Goal: Information Seeking & Learning: Learn about a topic

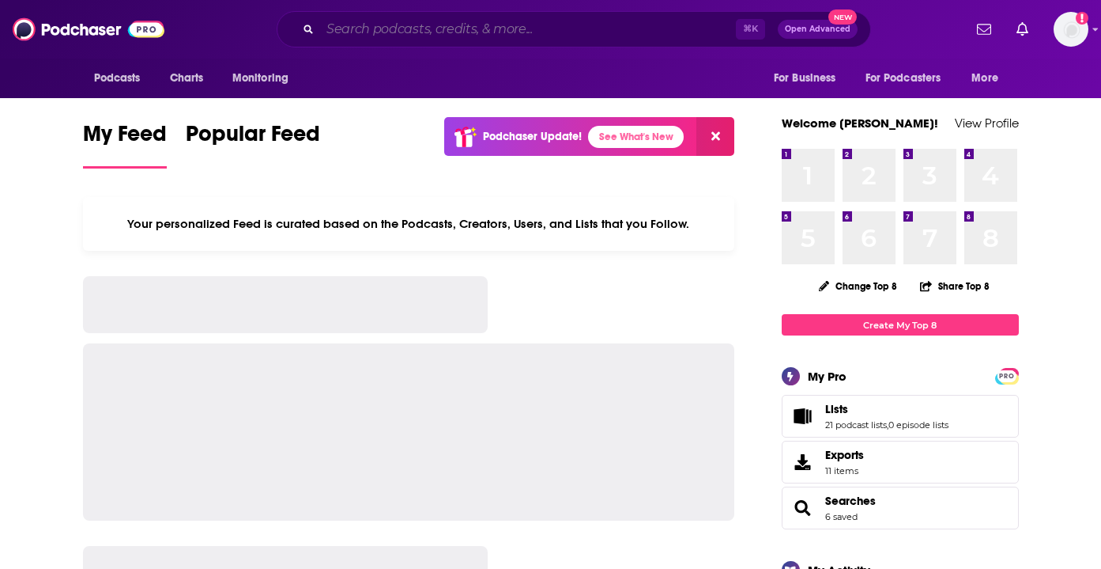
click at [452, 21] on input "Search podcasts, credits, & more..." at bounding box center [528, 29] width 416 height 25
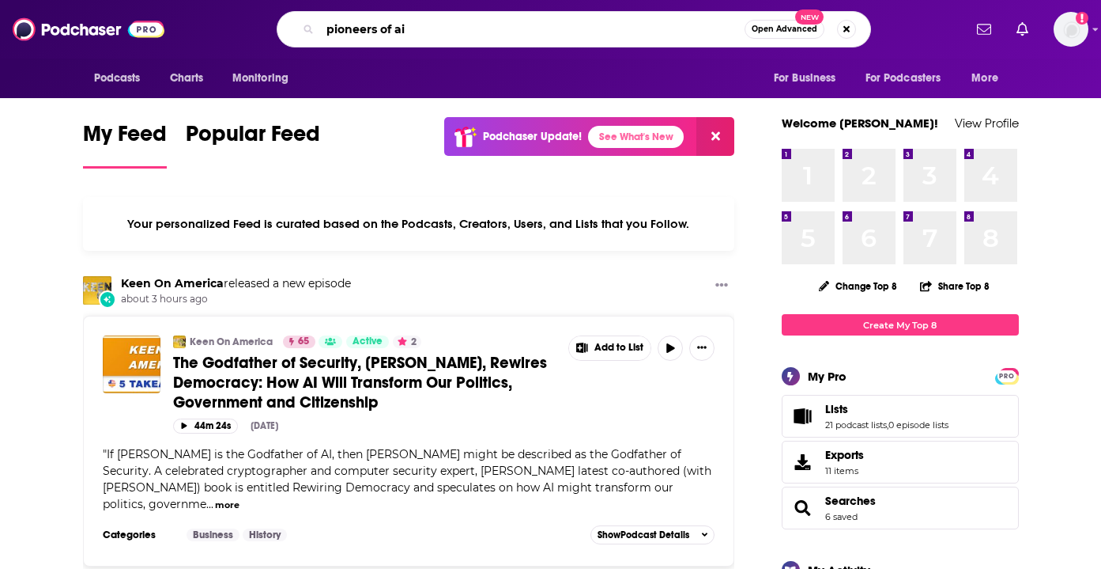
type input "pioneers of ai"
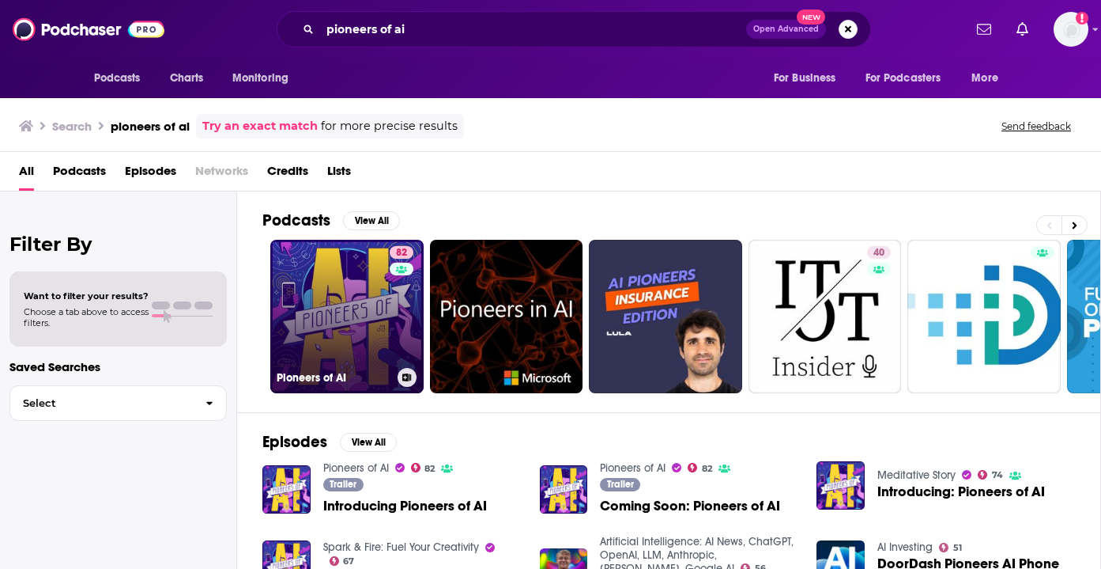
click at [337, 314] on link "82 Pioneers of AI" at bounding box center [346, 316] width 153 height 153
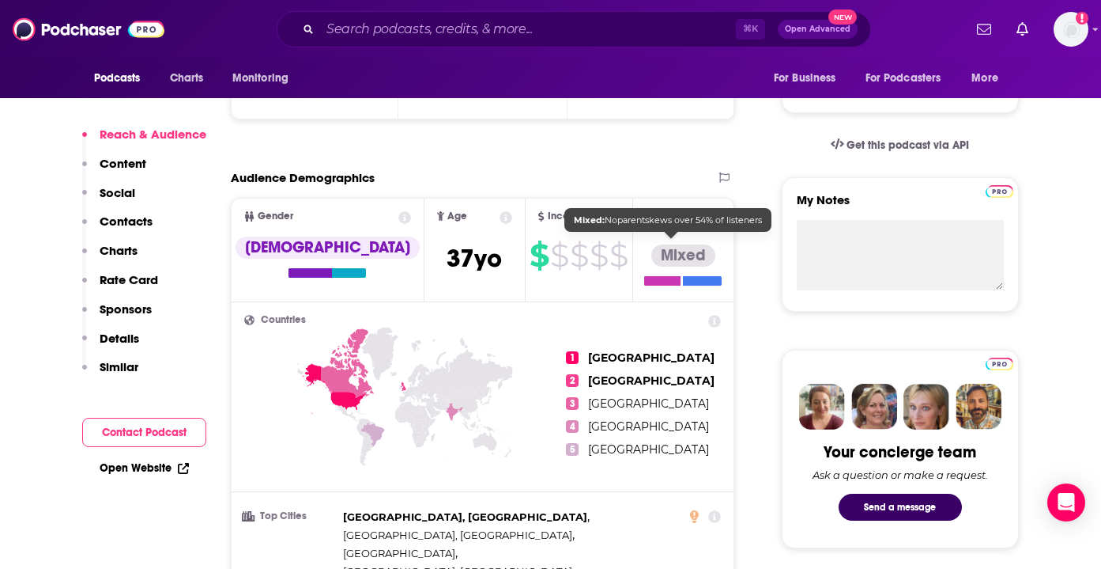
scroll to position [650, 0]
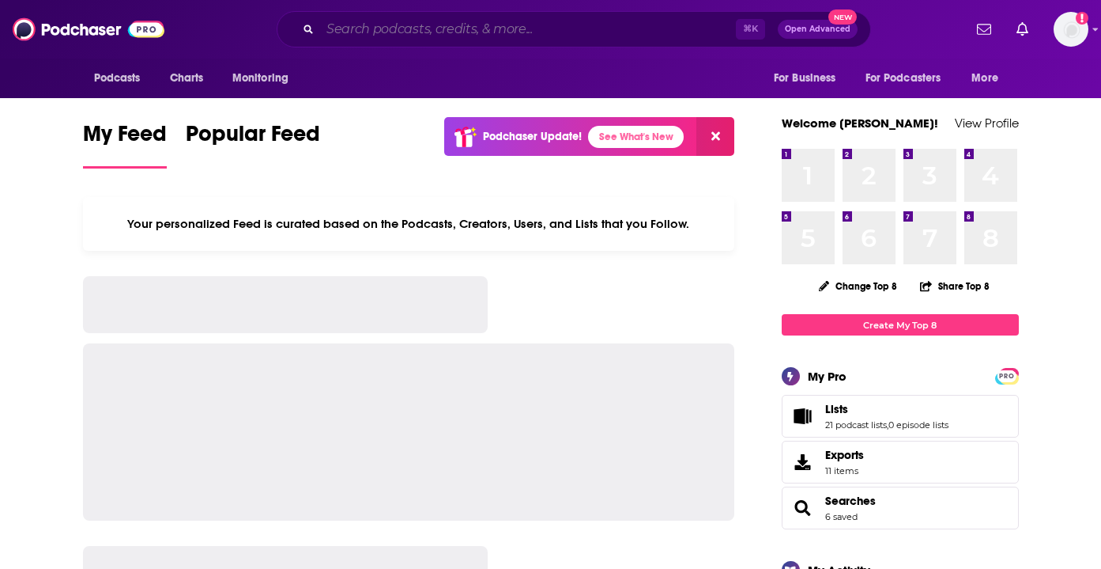
click at [414, 40] on input "Search podcasts, credits, & more..." at bounding box center [528, 29] width 416 height 25
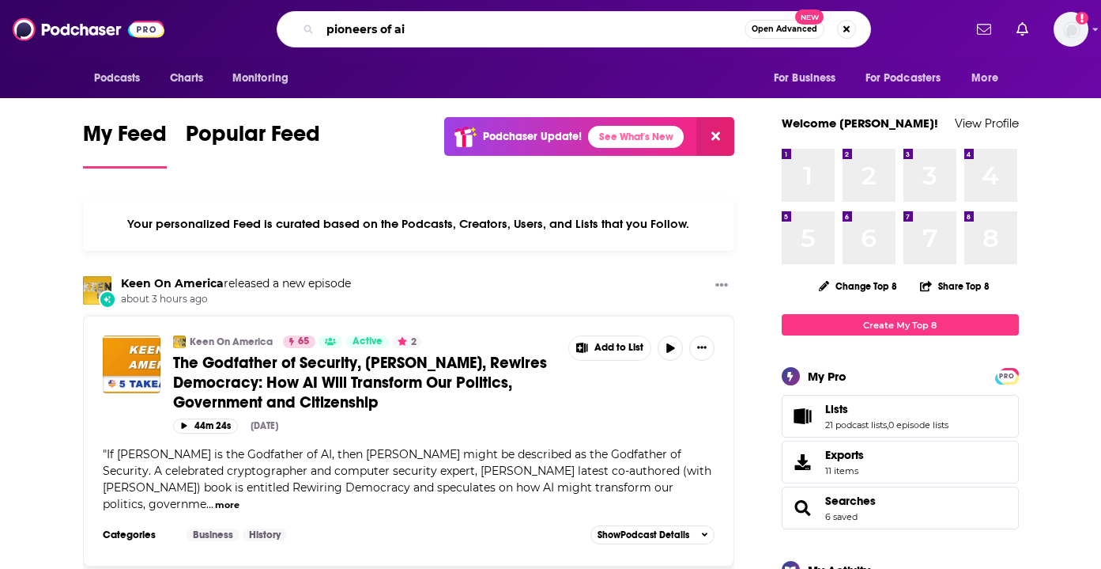
type input "pioneers of ai"
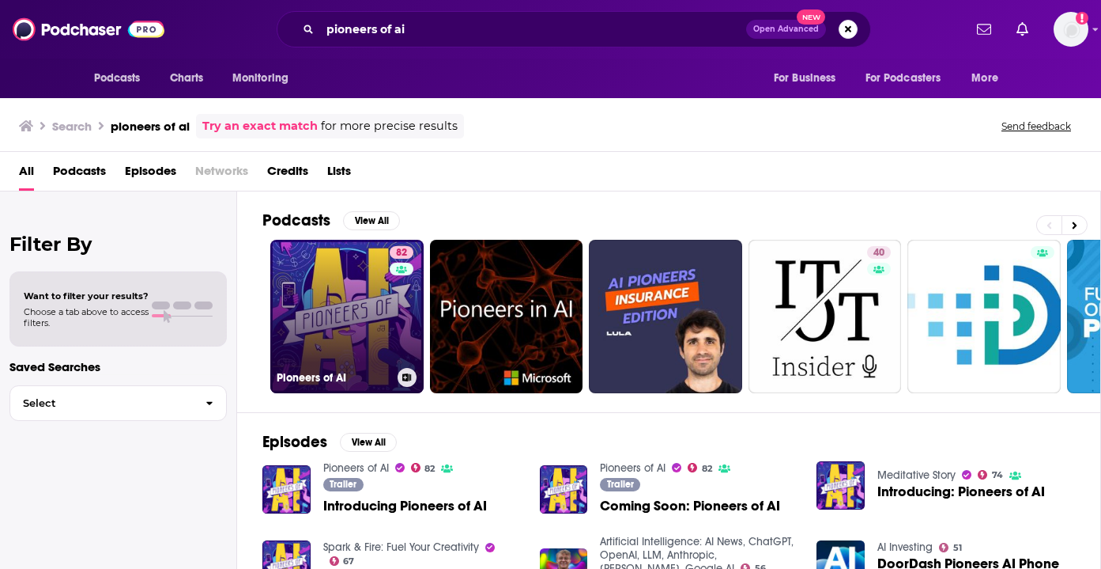
click at [357, 324] on link "82 Pioneers of AI" at bounding box center [346, 316] width 153 height 153
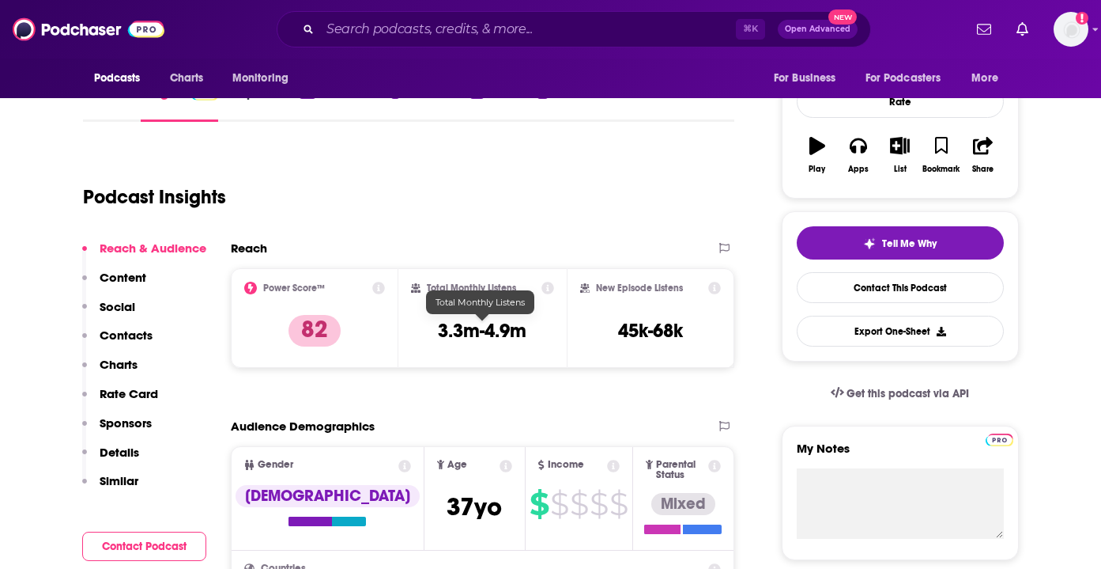
scroll to position [145, 0]
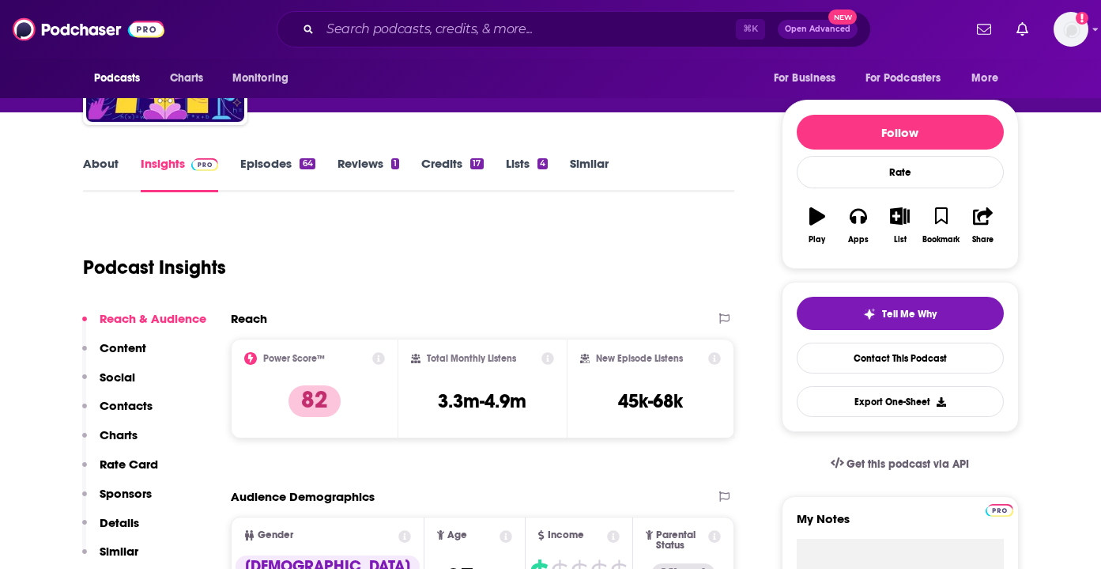
click at [89, 167] on link "About" at bounding box center [101, 174] width 36 height 36
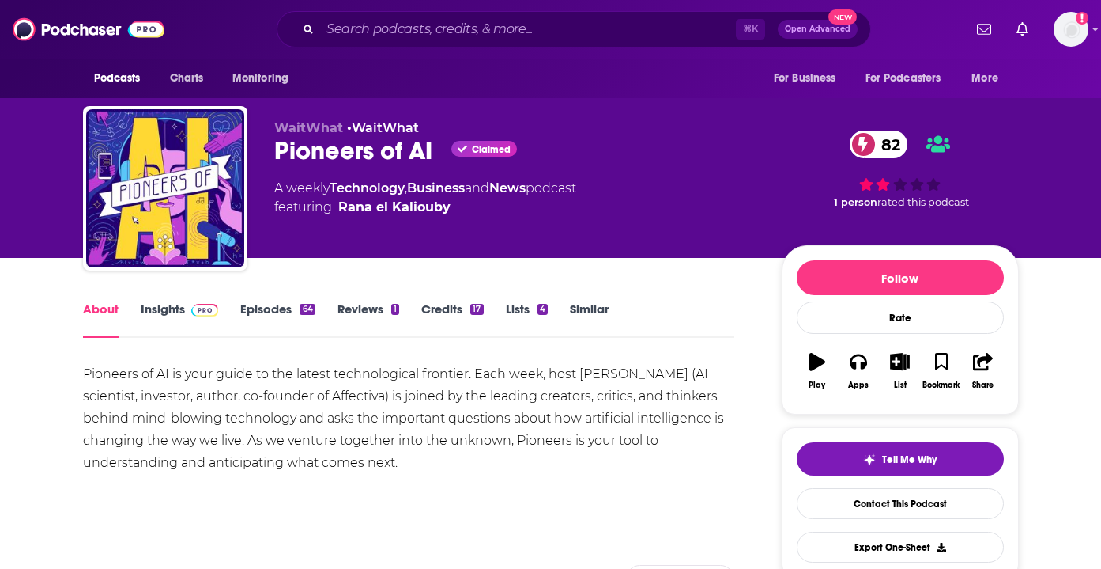
drag, startPoint x: 405, startPoint y: 463, endPoint x: 77, endPoint y: 380, distance: 337.7
copy div "Pioneers of AI is your guide to the latest technological frontier. Each week, h…"
